Goal: Find contact information: Find contact information

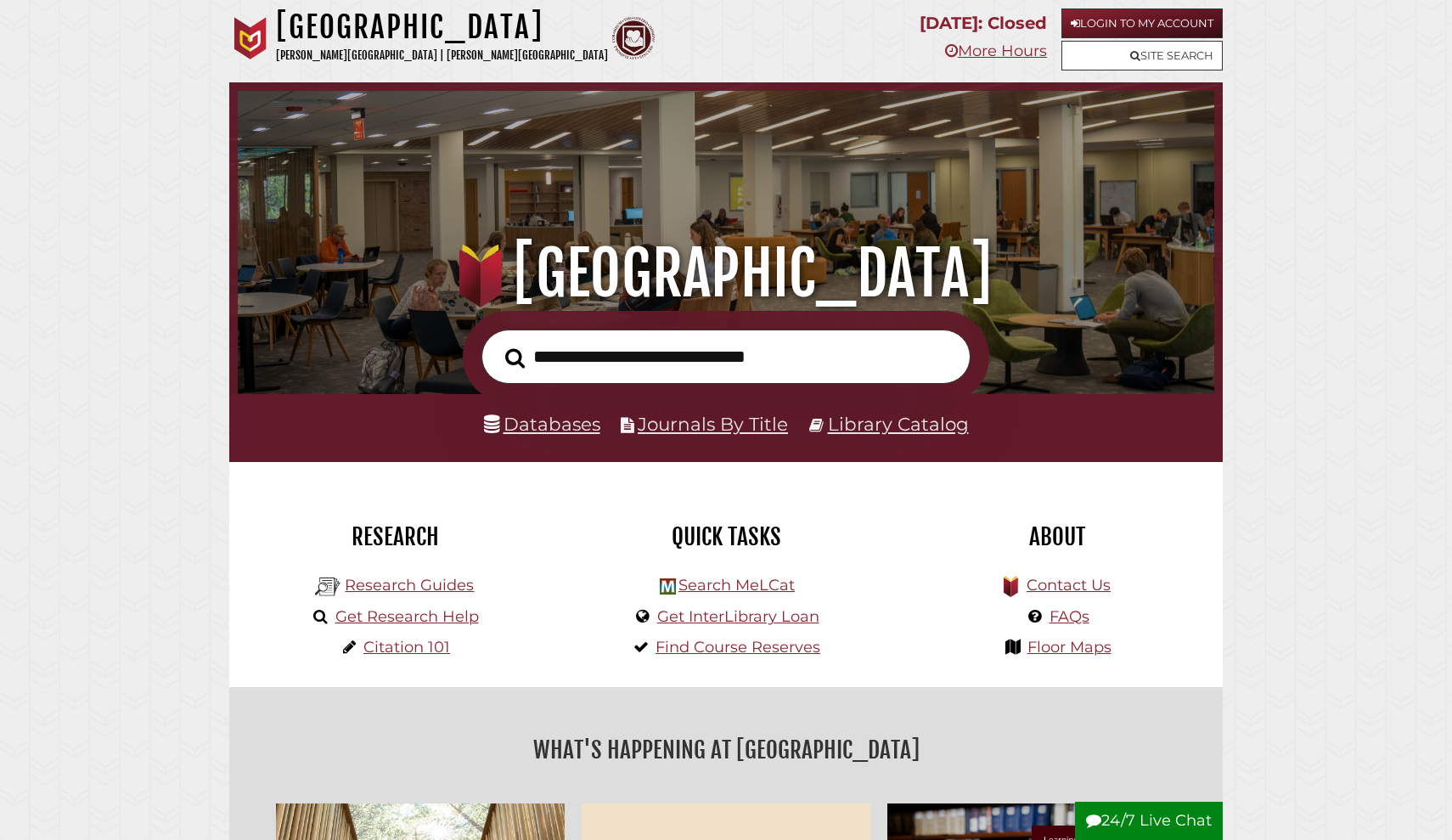
scroll to position [322, 968]
click at [1094, 579] on link "Contact Us" at bounding box center [1069, 585] width 84 height 19
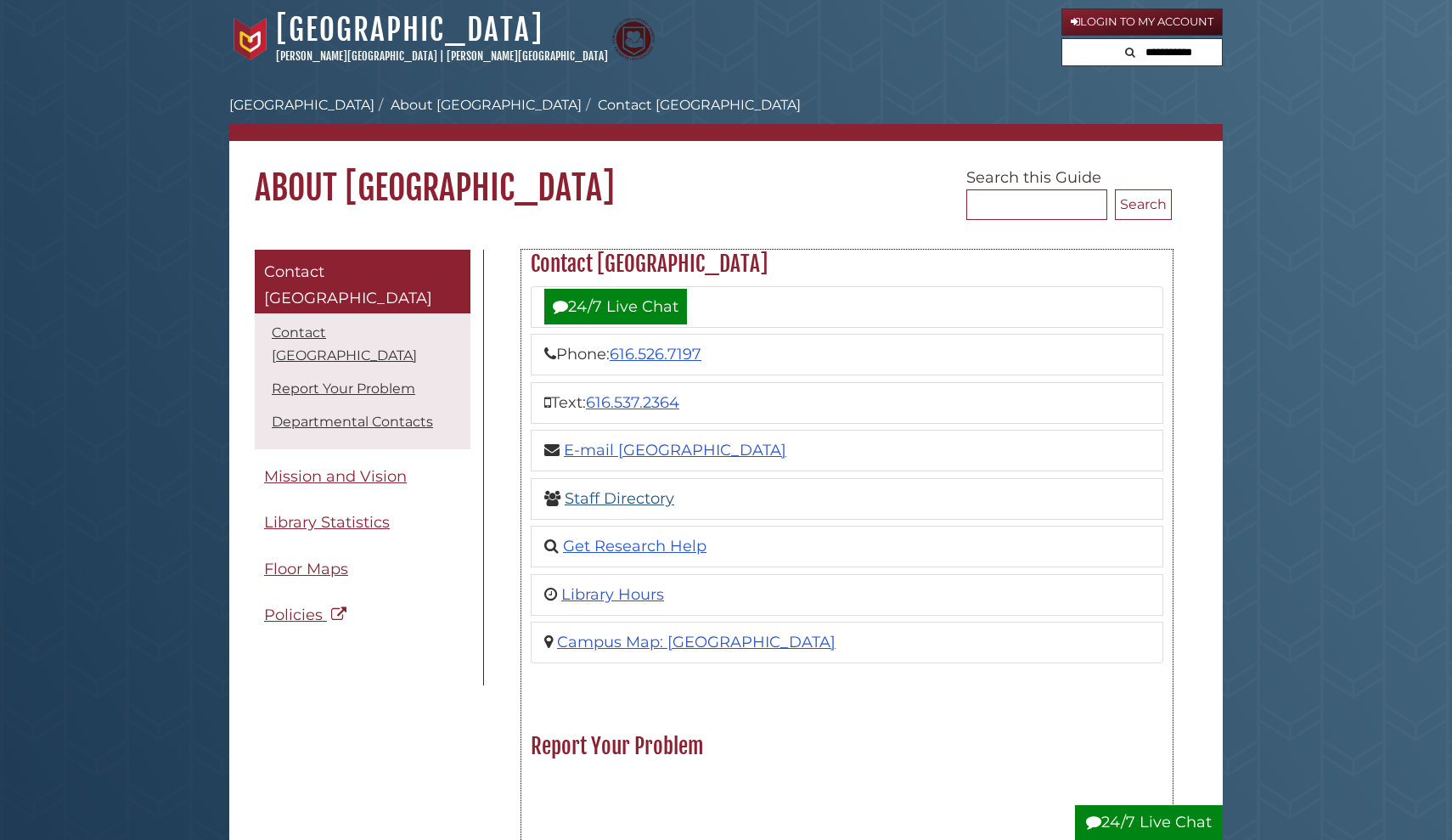
click at [634, 499] on link "Staff Directory" at bounding box center [619, 499] width 110 height 19
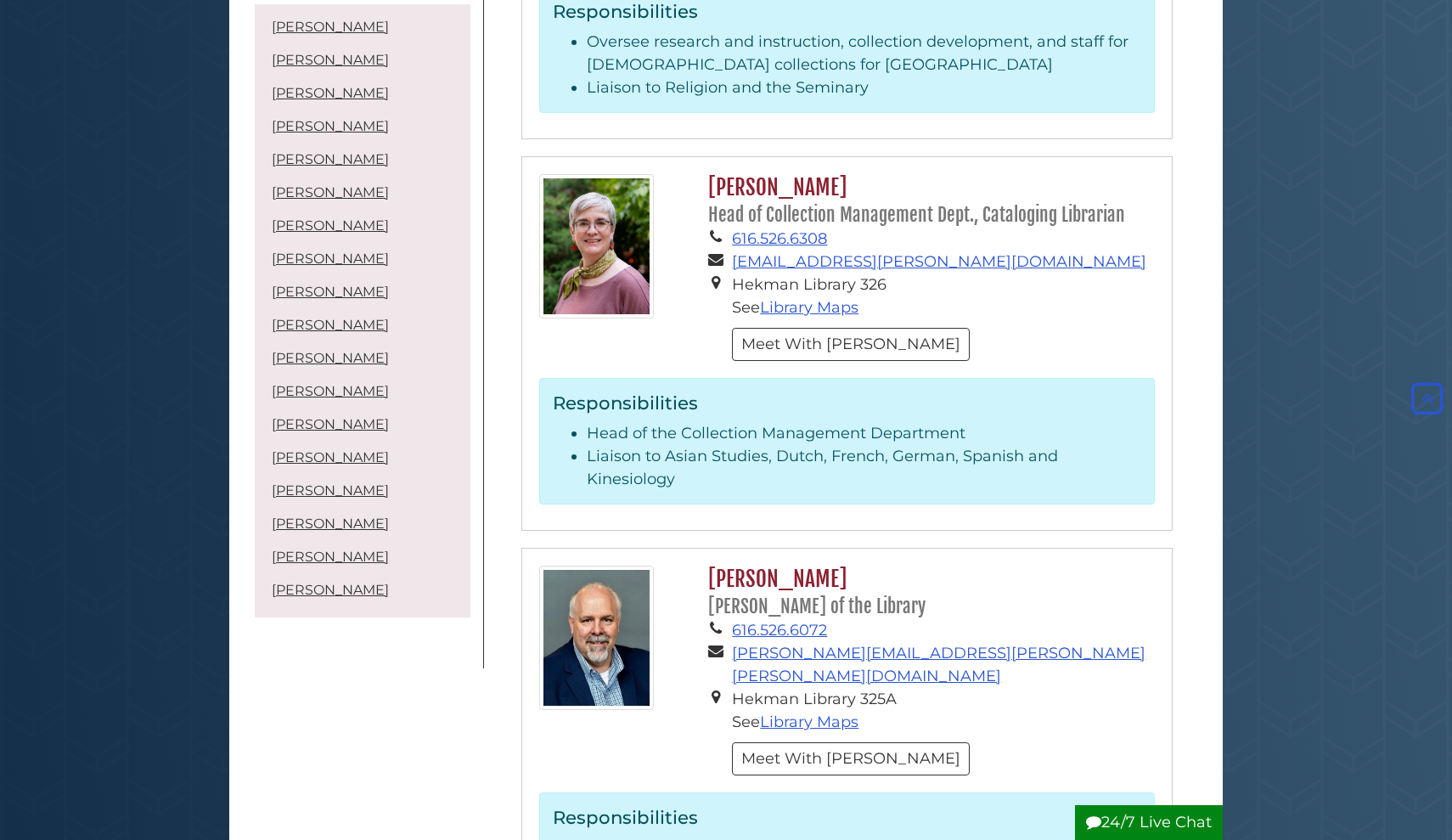
scroll to position [4223, 0]
click at [780, 564] on h2 "[PERSON_NAME] [PERSON_NAME] of the Library" at bounding box center [928, 591] width 455 height 53
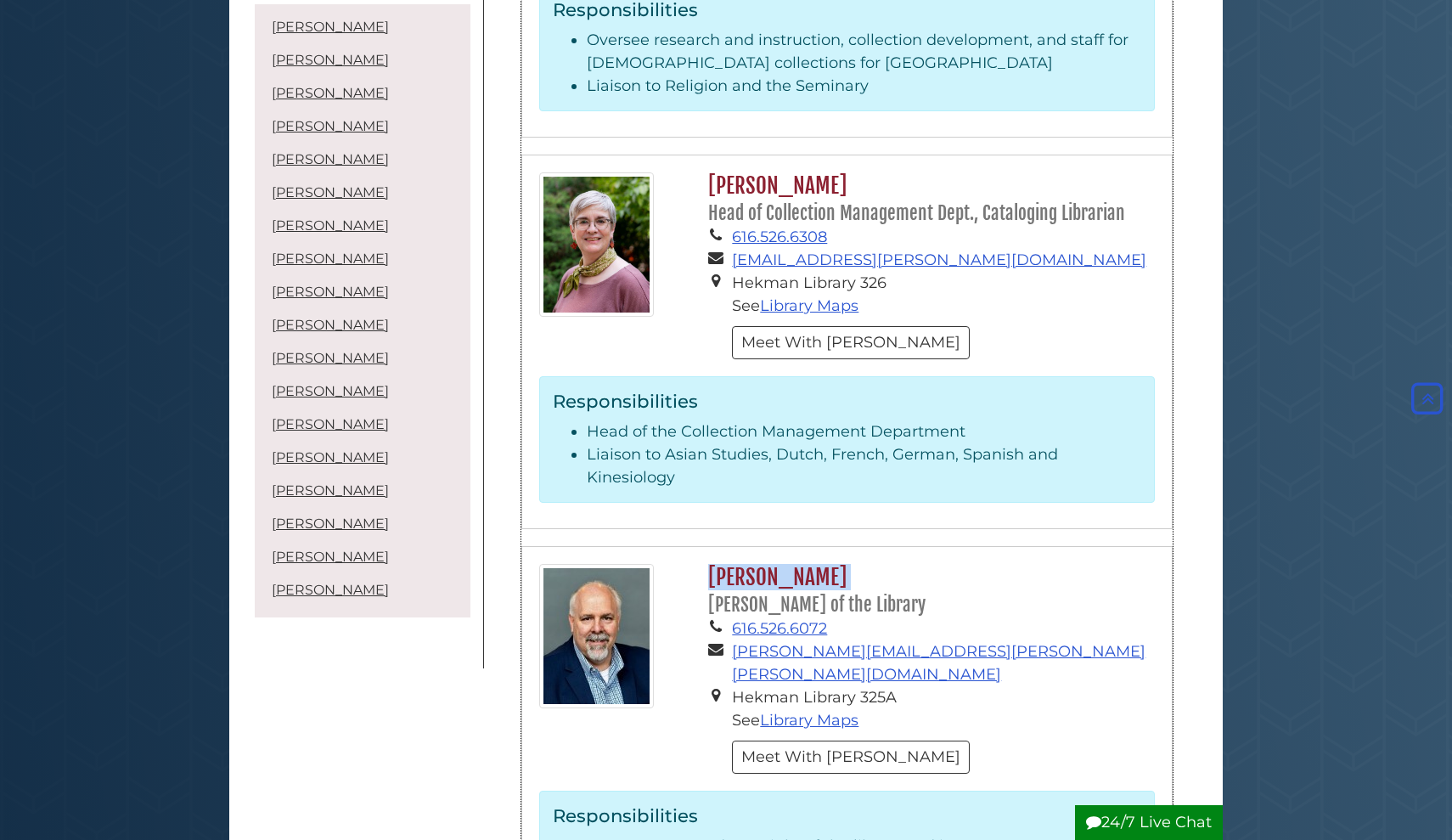
click at [780, 564] on h2 "[PERSON_NAME] [PERSON_NAME] of the Library" at bounding box center [928, 591] width 455 height 53
click at [872, 564] on h2 "[PERSON_NAME] [PERSON_NAME] of the Library" at bounding box center [928, 591] width 455 height 53
click at [337, 426] on link "[PERSON_NAME]" at bounding box center [331, 424] width 118 height 16
